Goal: Check status: Check status

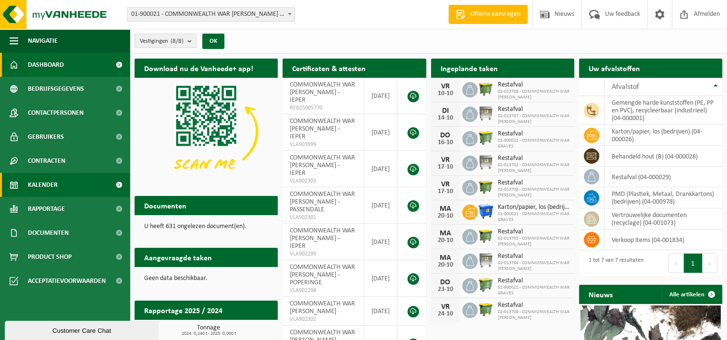
click at [48, 182] on span "Kalender" at bounding box center [43, 185] width 30 height 24
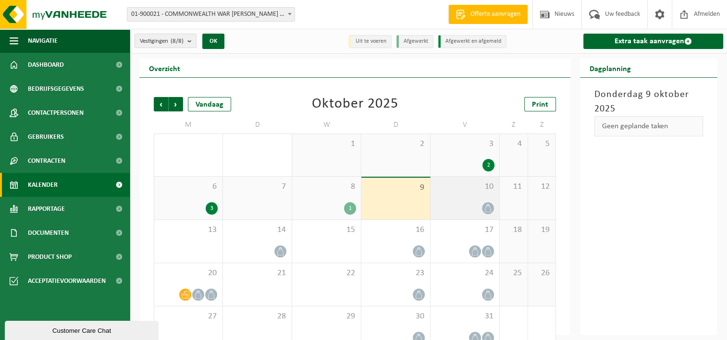
click at [446, 196] on div "10" at bounding box center [465, 198] width 69 height 43
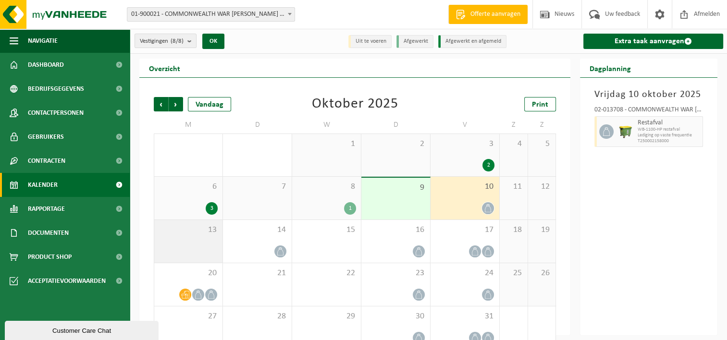
click at [192, 244] on div "13" at bounding box center [188, 241] width 68 height 43
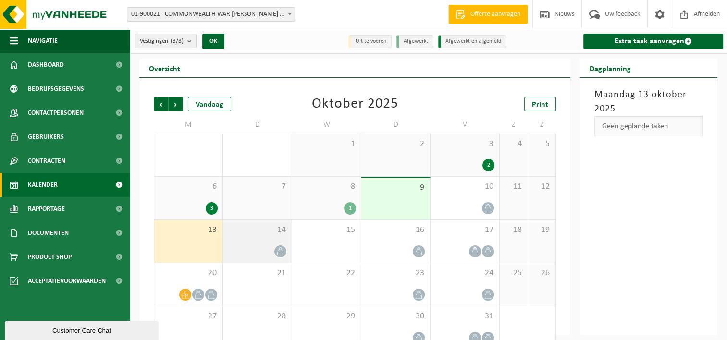
click at [255, 240] on div "14" at bounding box center [257, 241] width 69 height 43
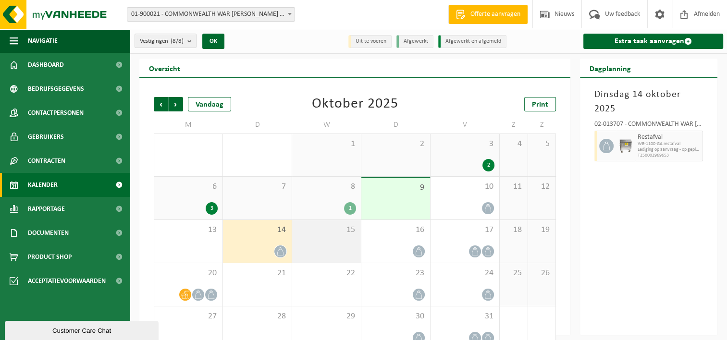
click at [322, 250] on div "15" at bounding box center [326, 241] width 69 height 43
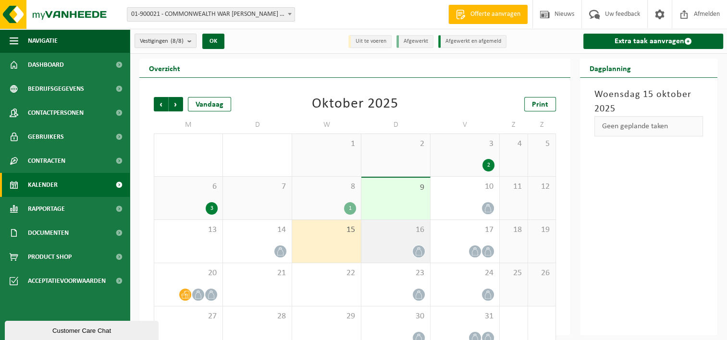
click at [380, 233] on span "16" at bounding box center [395, 230] width 59 height 11
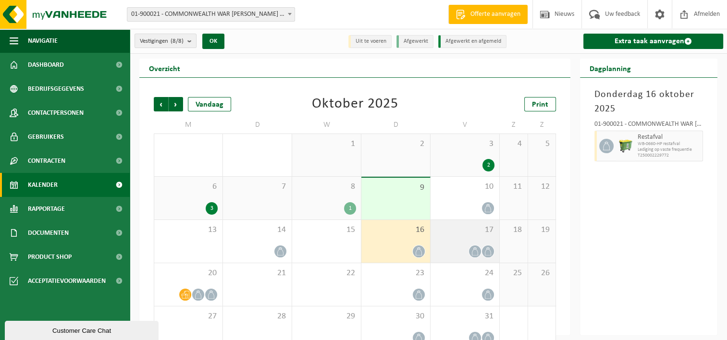
click at [448, 237] on div "17" at bounding box center [465, 241] width 69 height 43
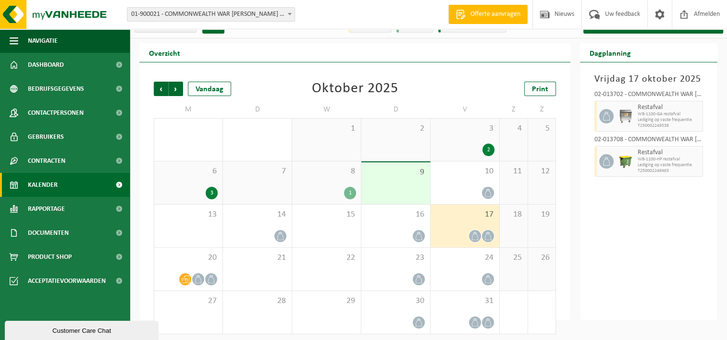
scroll to position [19, 0]
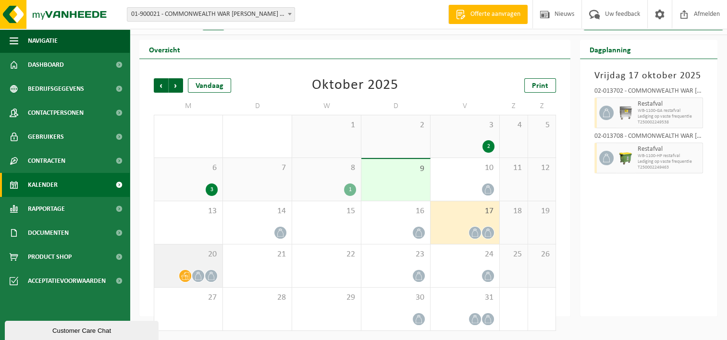
click at [180, 255] on span "20" at bounding box center [188, 254] width 59 height 11
